Goal: Transaction & Acquisition: Book appointment/travel/reservation

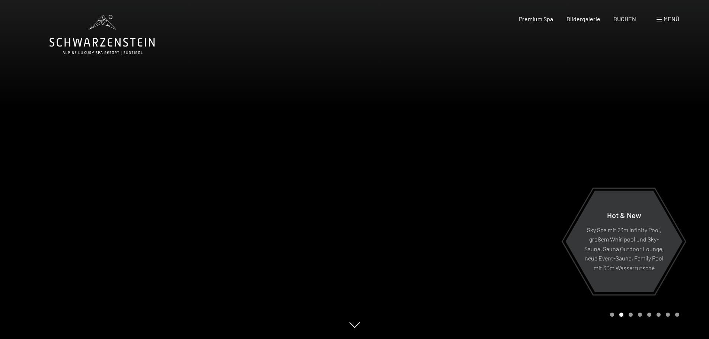
click at [672, 20] on span "Menü" at bounding box center [672, 18] width 16 height 7
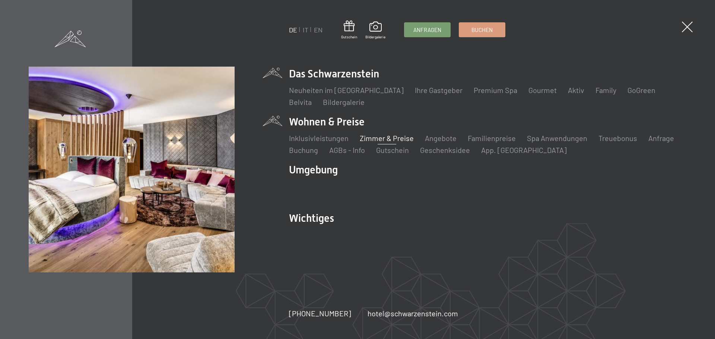
click at [381, 137] on link "Zimmer & Preise" at bounding box center [387, 138] width 54 height 9
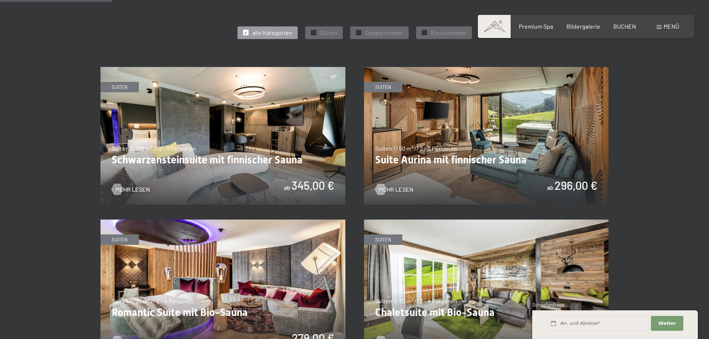
scroll to position [372, 0]
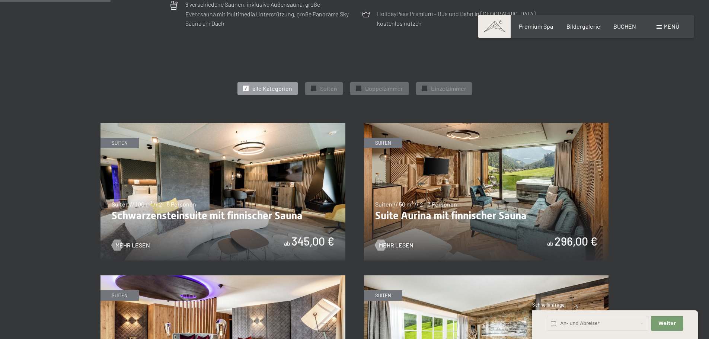
click at [475, 182] on img at bounding box center [486, 192] width 245 height 138
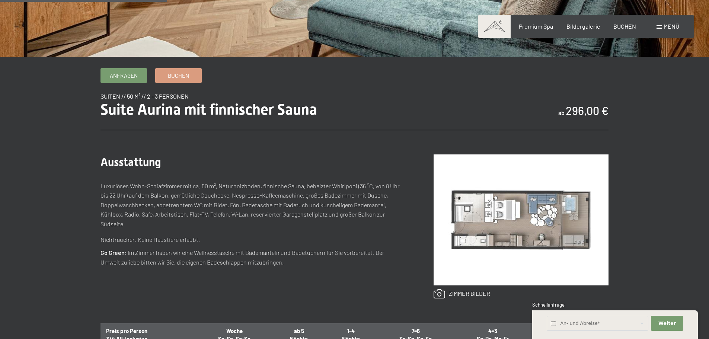
scroll to position [186, 0]
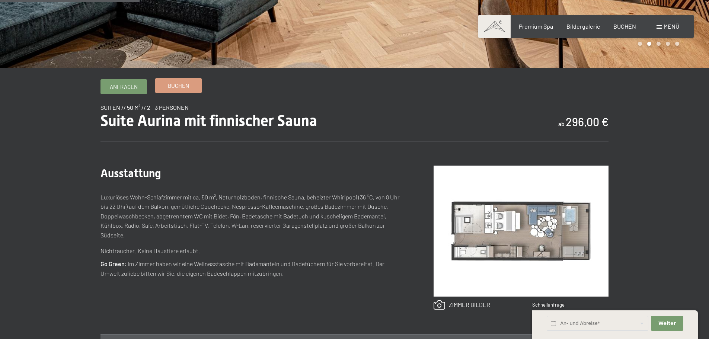
click at [190, 82] on link "Buchen" at bounding box center [179, 86] width 46 height 14
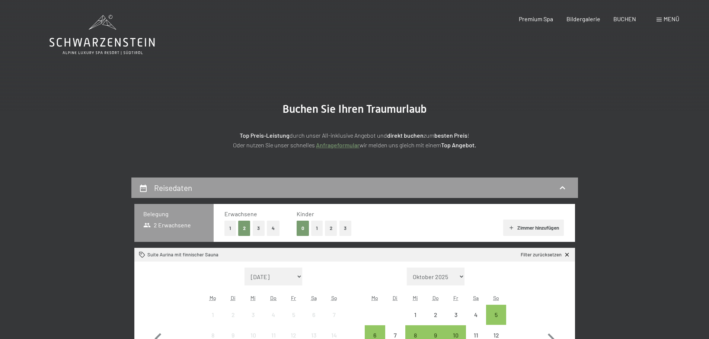
click at [673, 18] on span "Menü" at bounding box center [672, 18] width 16 height 7
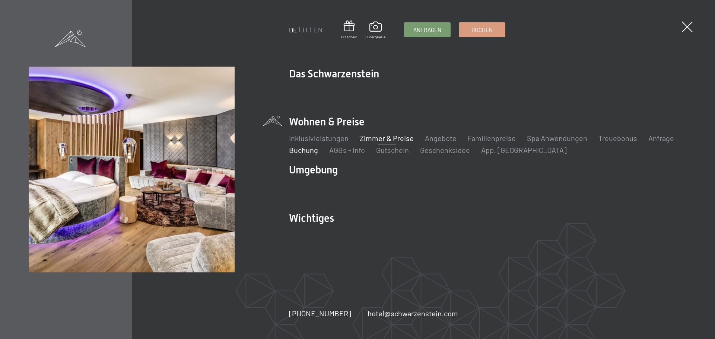
click at [380, 136] on link "Zimmer & Preise" at bounding box center [387, 138] width 54 height 9
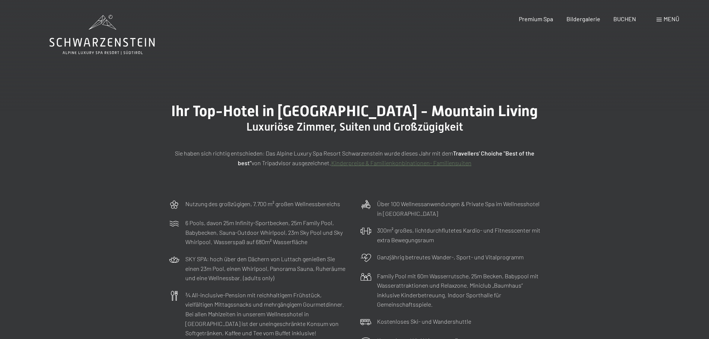
click at [668, 19] on span "Menü" at bounding box center [672, 18] width 16 height 7
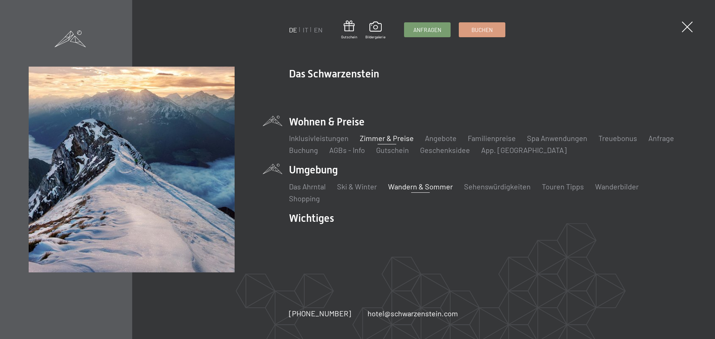
click at [405, 185] on link "Wandern & Sommer" at bounding box center [420, 186] width 65 height 9
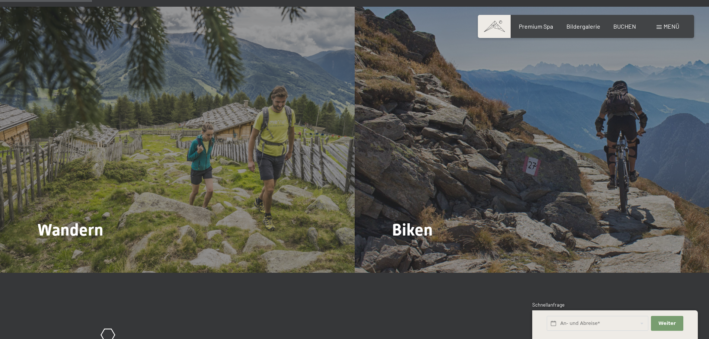
scroll to position [782, 0]
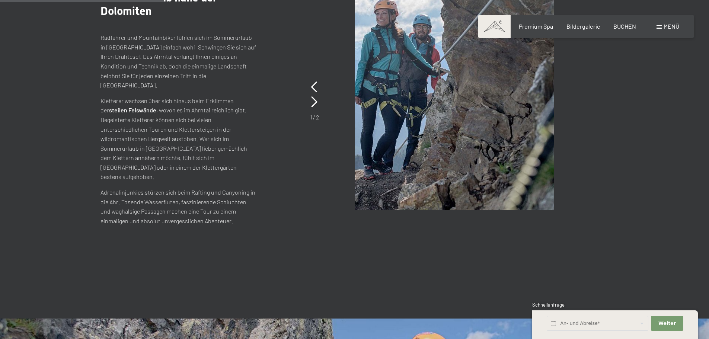
click at [669, 28] on span "Menü" at bounding box center [672, 26] width 16 height 7
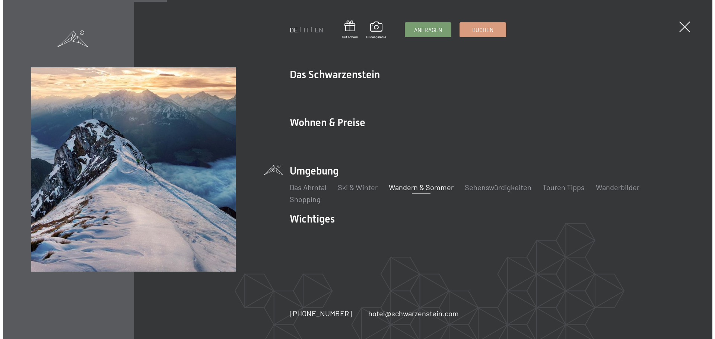
scroll to position [1159, 0]
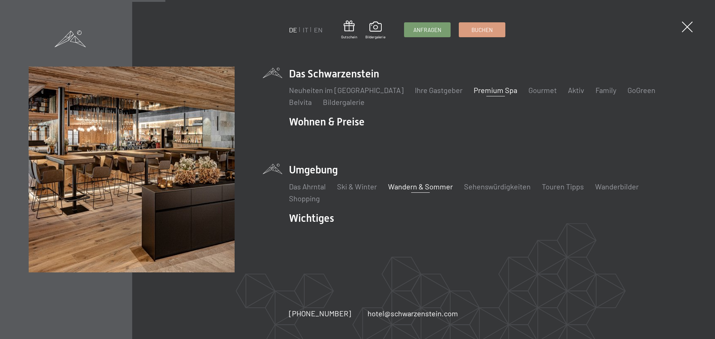
click at [474, 89] on link "Premium Spa" at bounding box center [496, 90] width 44 height 9
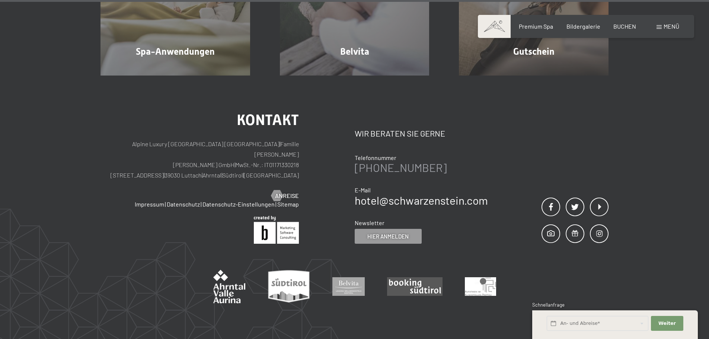
scroll to position [4770, 0]
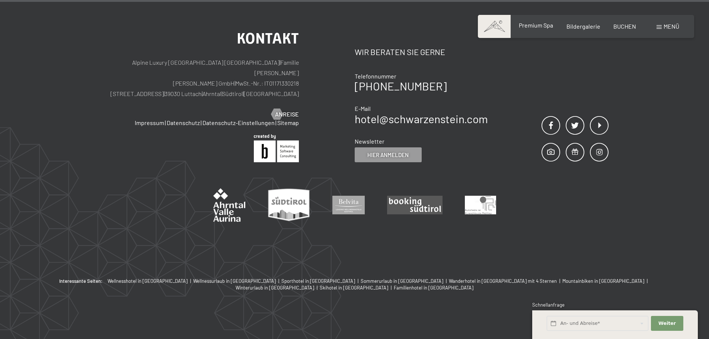
click at [541, 28] on span "Premium Spa" at bounding box center [536, 25] width 34 height 7
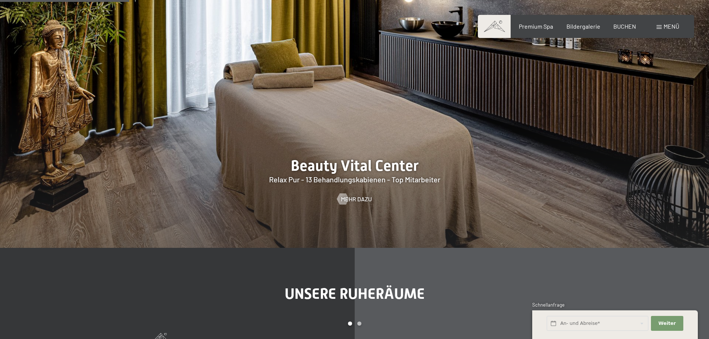
scroll to position [1005, 0]
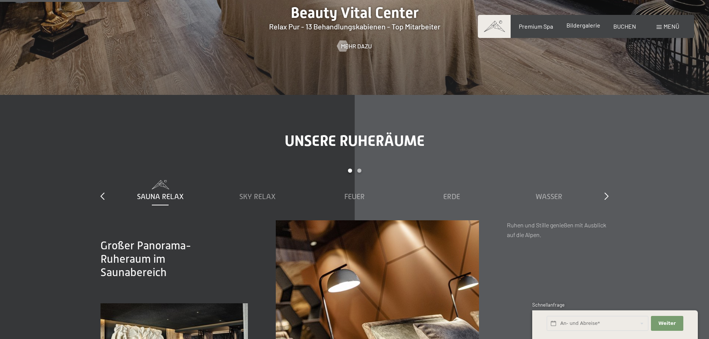
click at [583, 24] on span "Bildergalerie" at bounding box center [584, 25] width 34 height 7
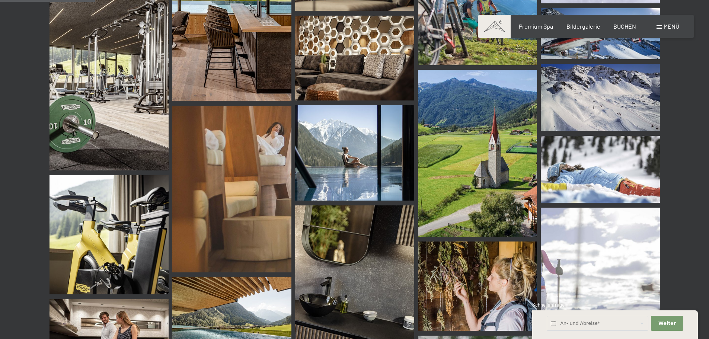
scroll to position [1266, 0]
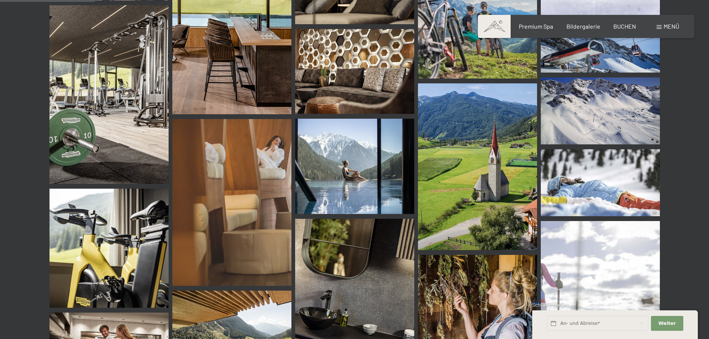
click at [78, 110] on img at bounding box center [109, 94] width 119 height 179
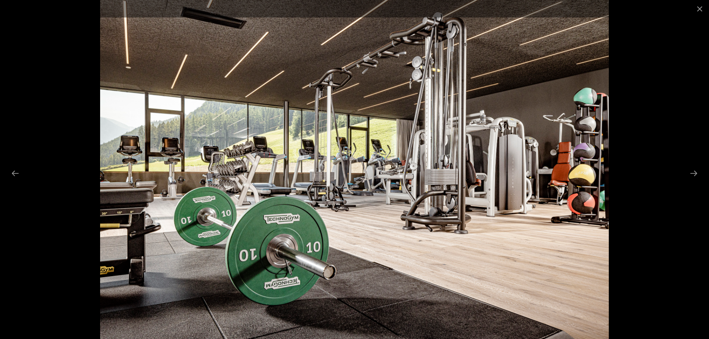
scroll to position [1229, 0]
click at [700, 9] on button "Close gallery" at bounding box center [700, 8] width 19 height 17
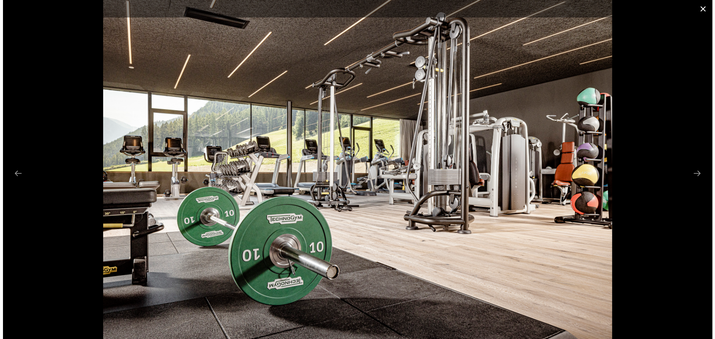
scroll to position [1266, 0]
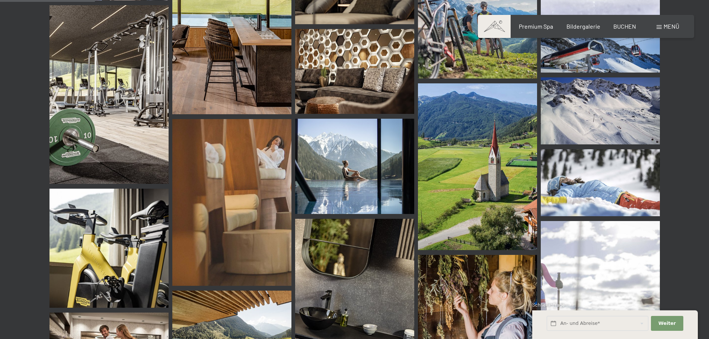
click at [668, 26] on span "Menü" at bounding box center [672, 26] width 16 height 7
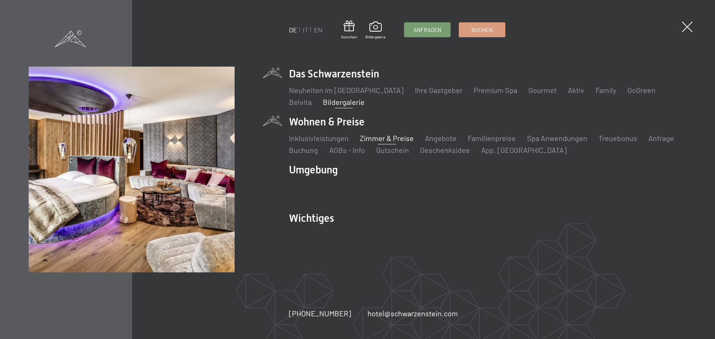
click at [379, 138] on link "Zimmer & Preise" at bounding box center [387, 138] width 54 height 9
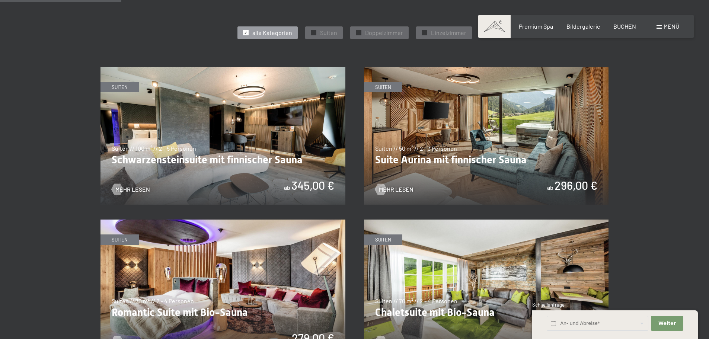
scroll to position [410, 0]
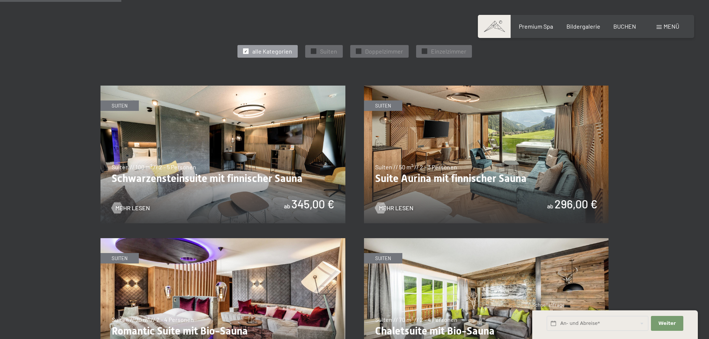
click at [455, 151] on img at bounding box center [486, 155] width 245 height 138
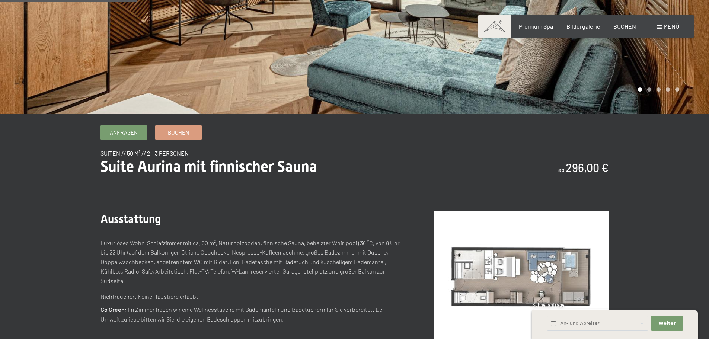
scroll to position [74, 0]
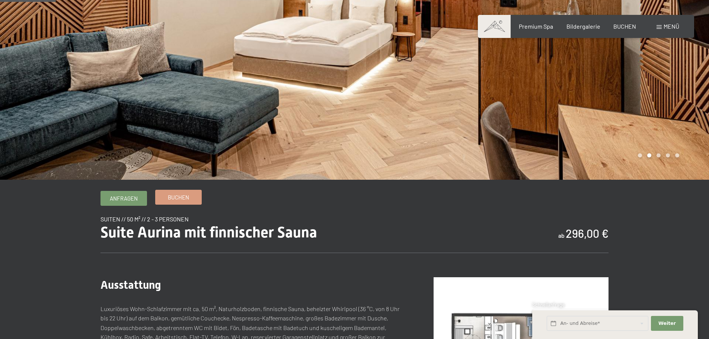
click at [190, 196] on link "Buchen" at bounding box center [179, 197] width 46 height 14
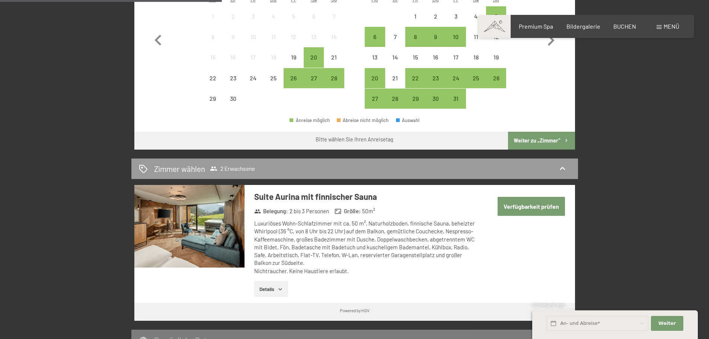
scroll to position [349, 0]
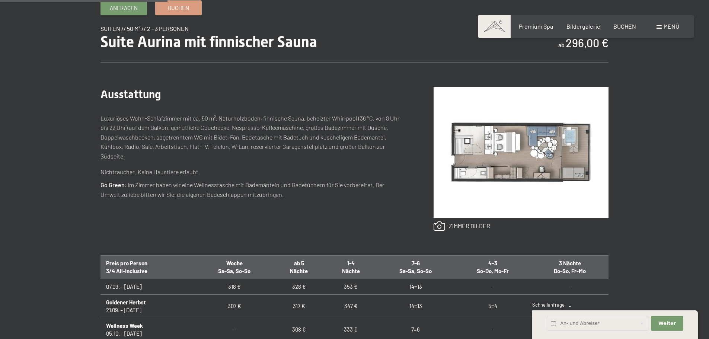
scroll to position [372, 0]
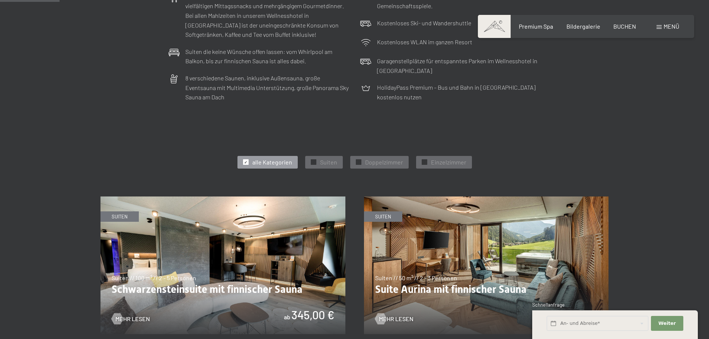
scroll to position [372, 0]
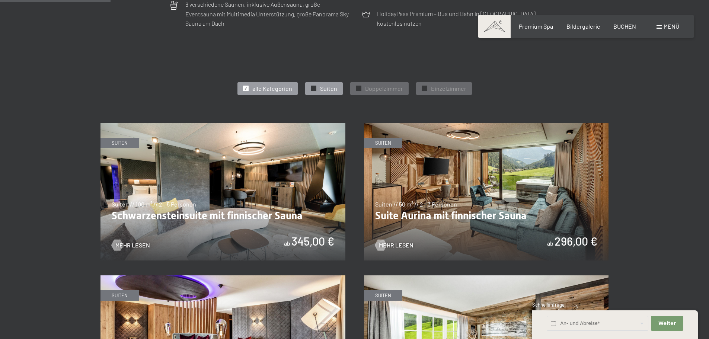
click at [308, 90] on div "✓ Suiten" at bounding box center [324, 88] width 38 height 13
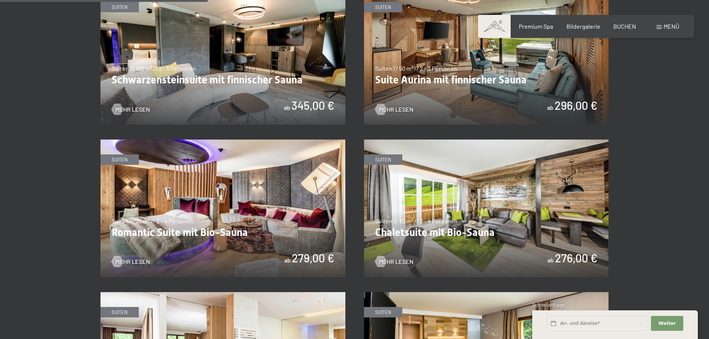
scroll to position [521, 0]
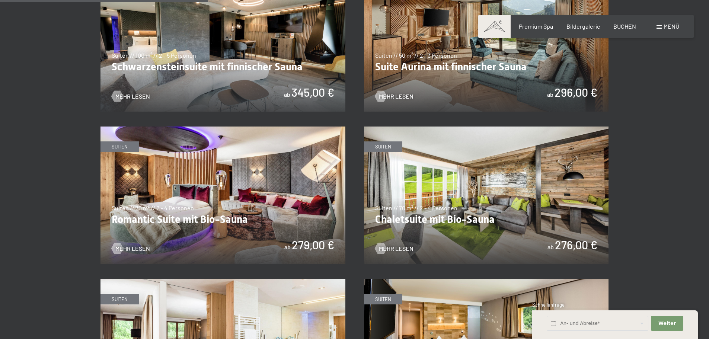
click at [255, 166] on img at bounding box center [223, 196] width 245 height 138
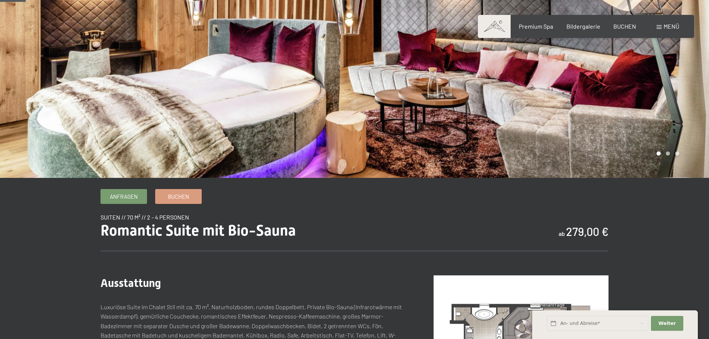
scroll to position [149, 0]
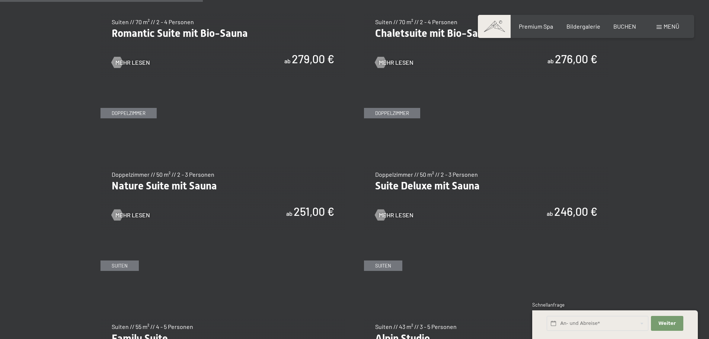
scroll to position [596, 0]
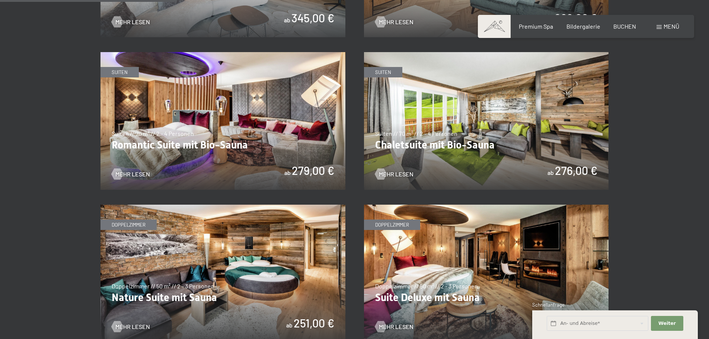
click at [231, 254] on img at bounding box center [223, 274] width 245 height 138
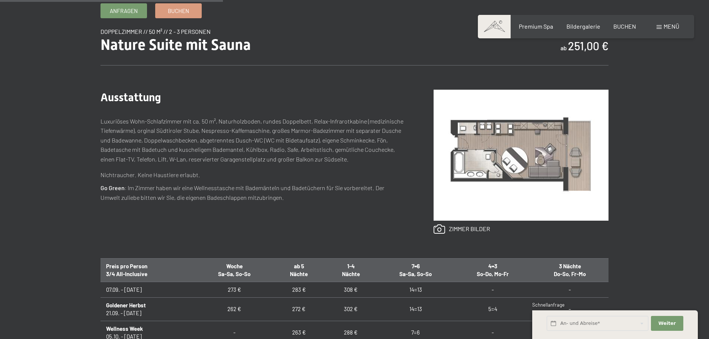
scroll to position [298, 0]
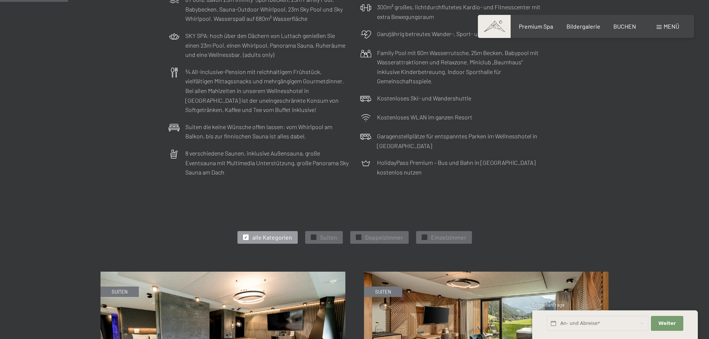
scroll to position [410, 0]
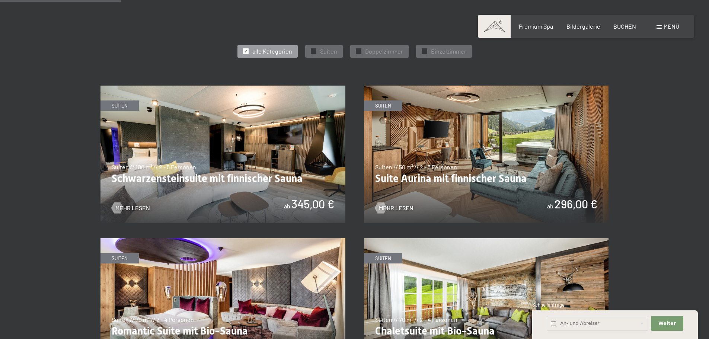
click at [251, 148] on img at bounding box center [223, 155] width 245 height 138
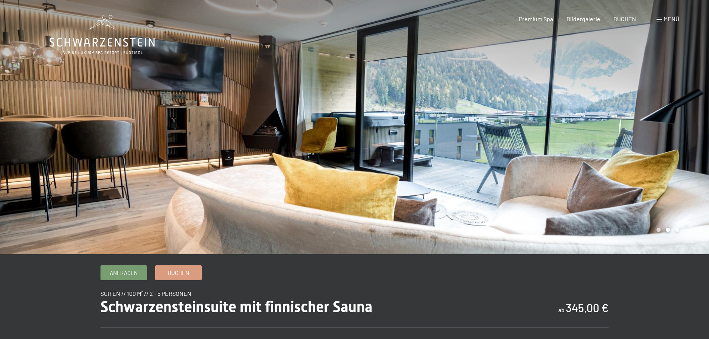
click at [577, 171] on div at bounding box center [532, 127] width 355 height 254
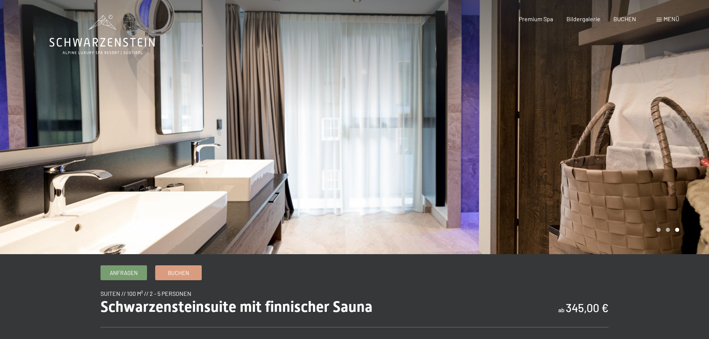
click at [574, 166] on div at bounding box center [532, 127] width 355 height 254
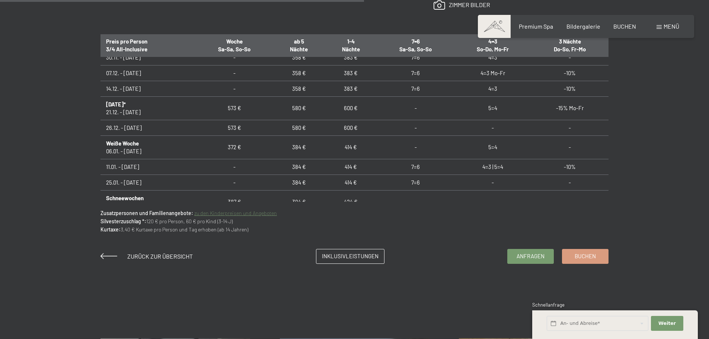
scroll to position [558, 0]
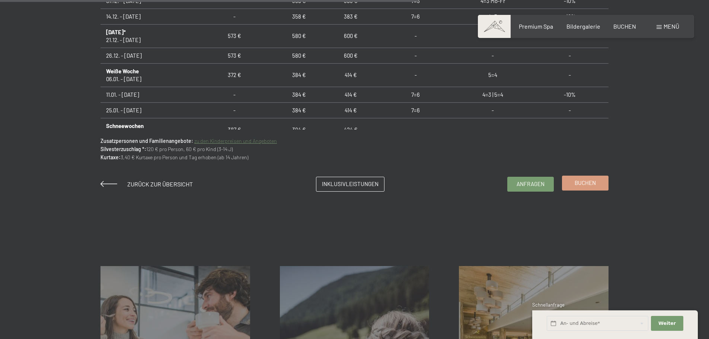
click at [591, 183] on span "Buchen" at bounding box center [585, 183] width 21 height 8
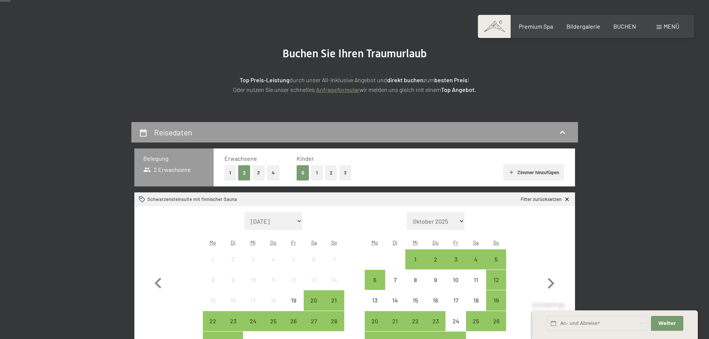
scroll to position [112, 0]
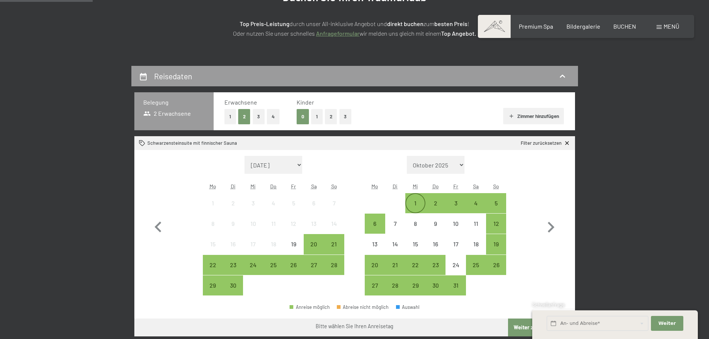
click at [414, 204] on div "1" at bounding box center [415, 209] width 19 height 19
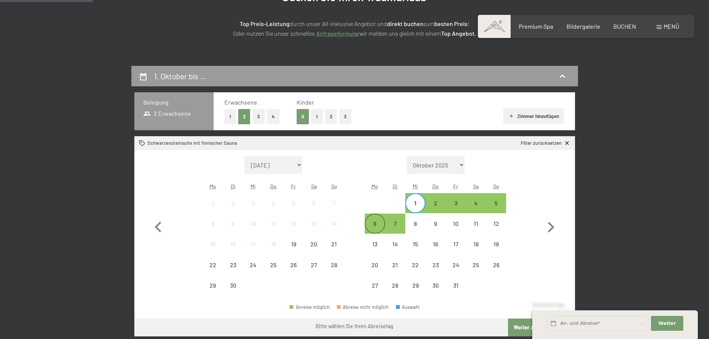
click at [372, 220] on div "6" at bounding box center [375, 223] width 19 height 19
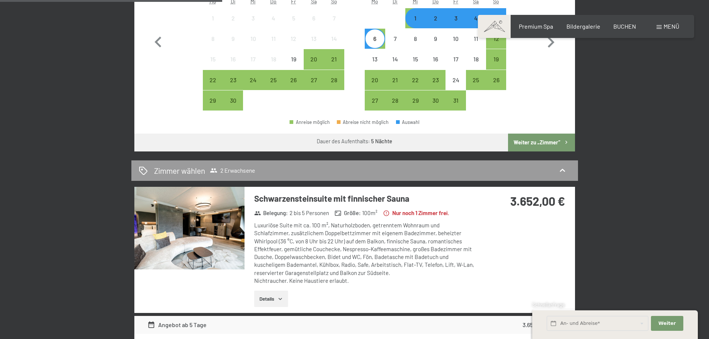
scroll to position [298, 0]
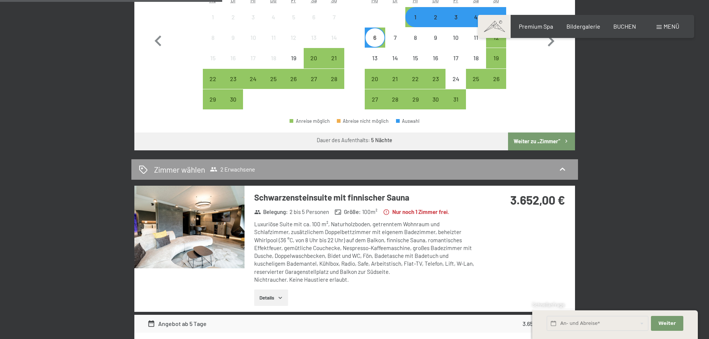
click at [281, 301] on button "Details" at bounding box center [271, 298] width 34 height 16
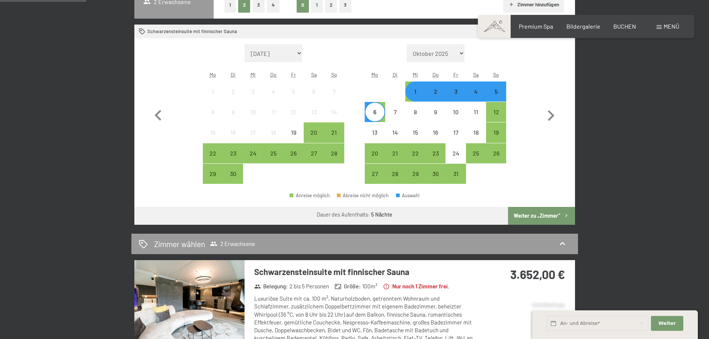
scroll to position [0, 0]
